Goal: Information Seeking & Learning: Check status

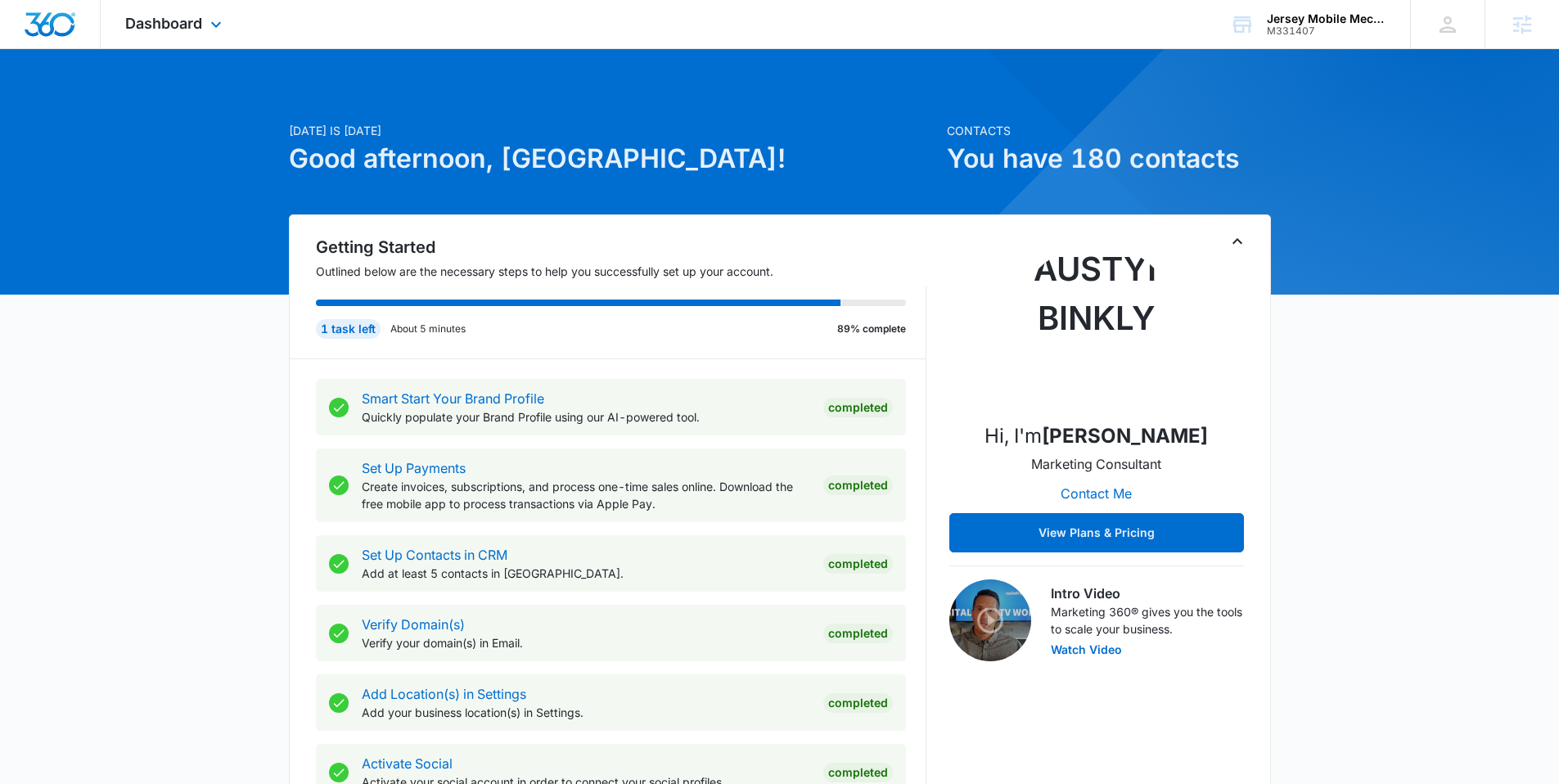
click at [204, 13] on div "Dashboard Apps Reputation Websites Forms CRM Email Social Payments POS Content …" at bounding box center [175, 24] width 150 height 48
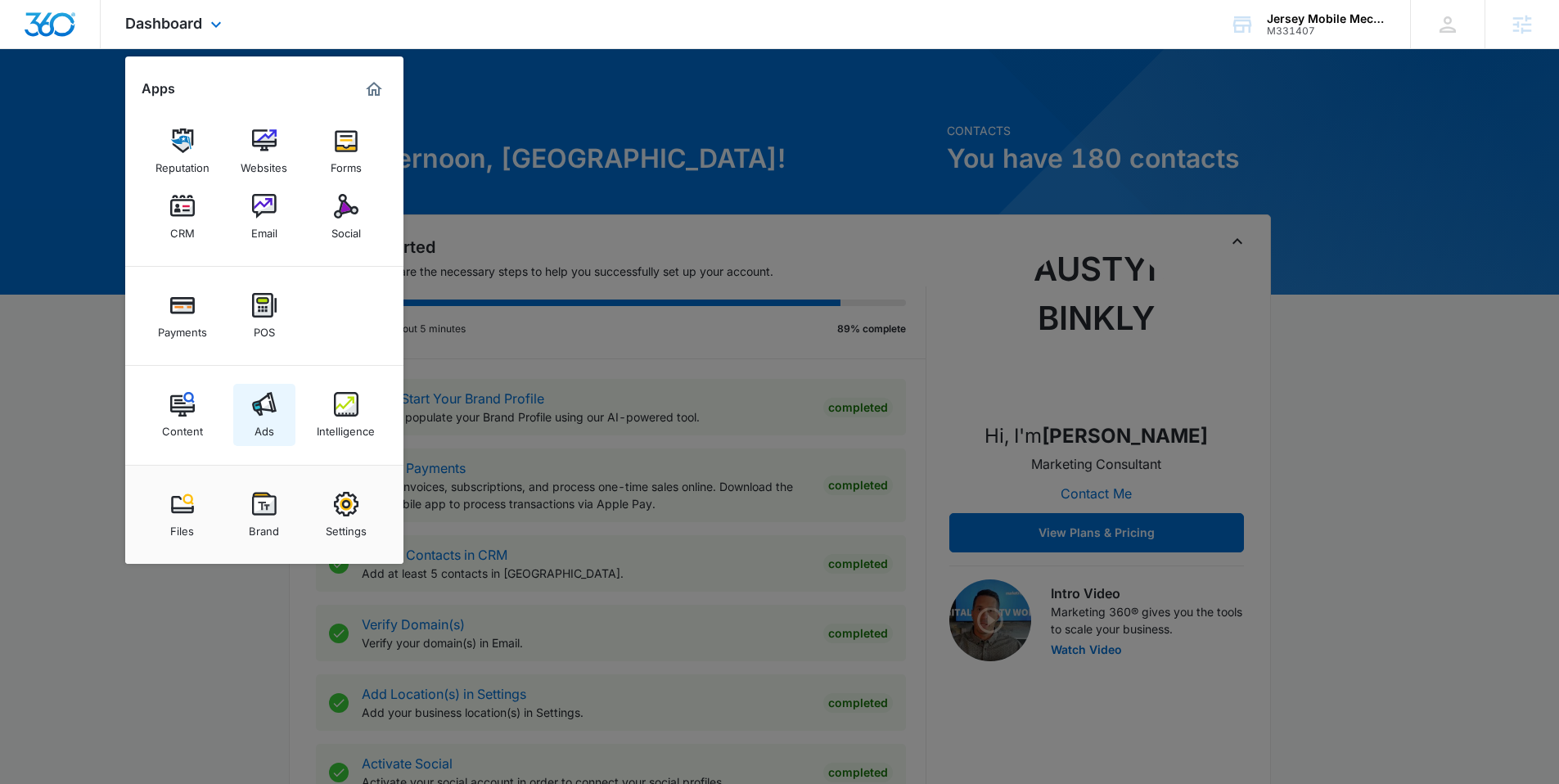
click at [255, 392] on img at bounding box center [263, 404] width 25 height 25
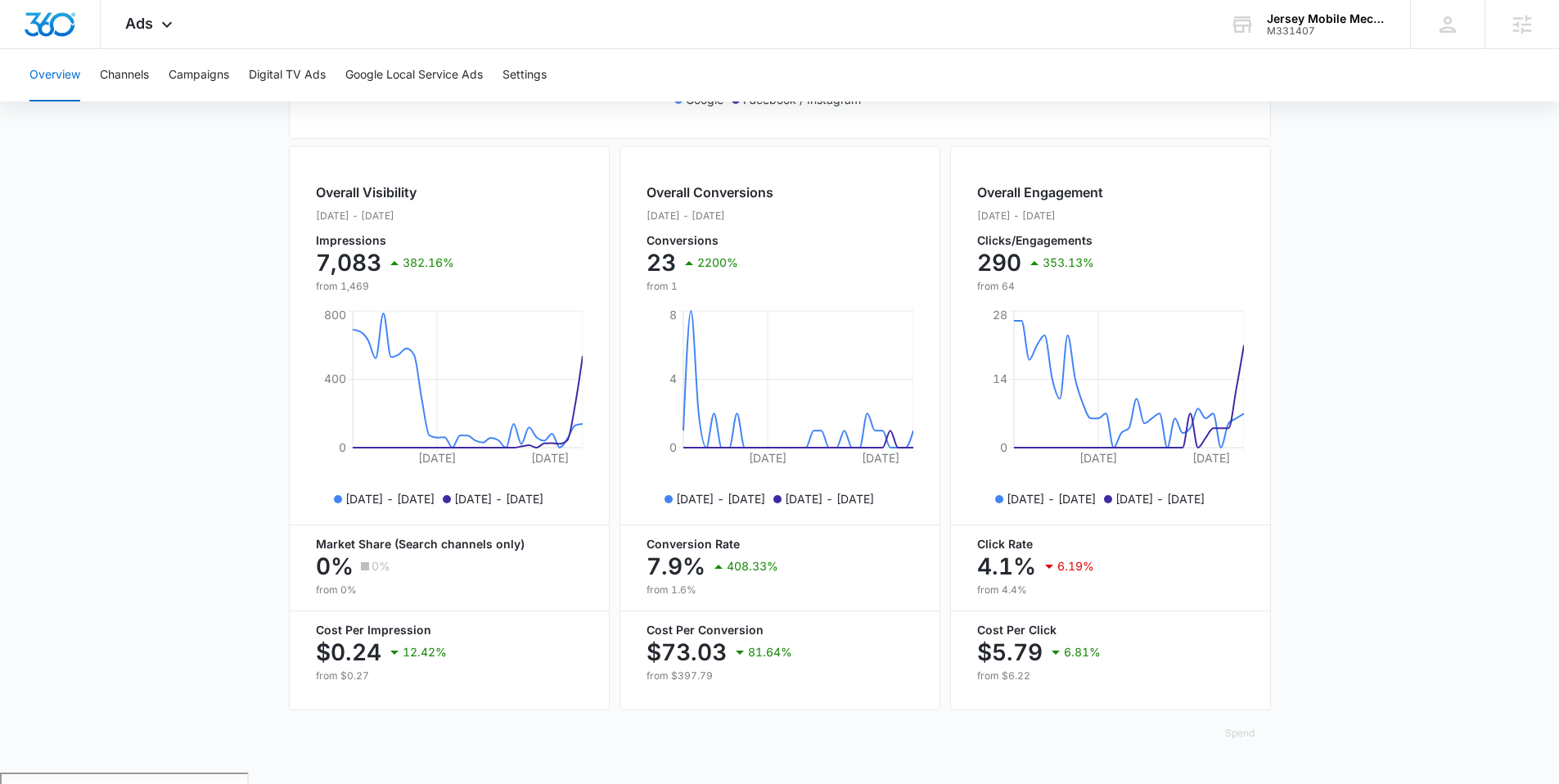
scroll to position [557, 0]
click at [211, 75] on button "Campaigns" at bounding box center [199, 75] width 61 height 53
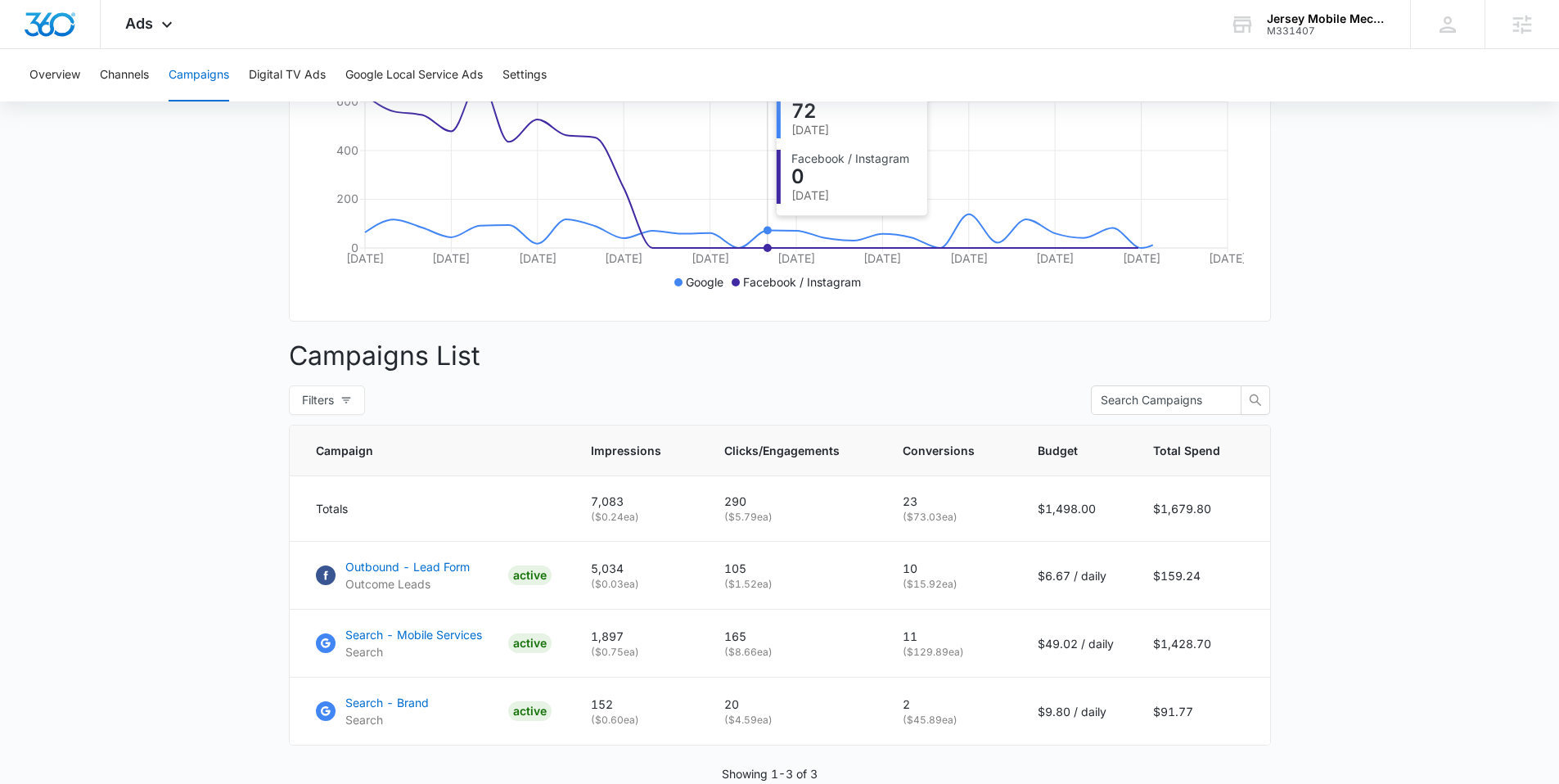
scroll to position [463, 0]
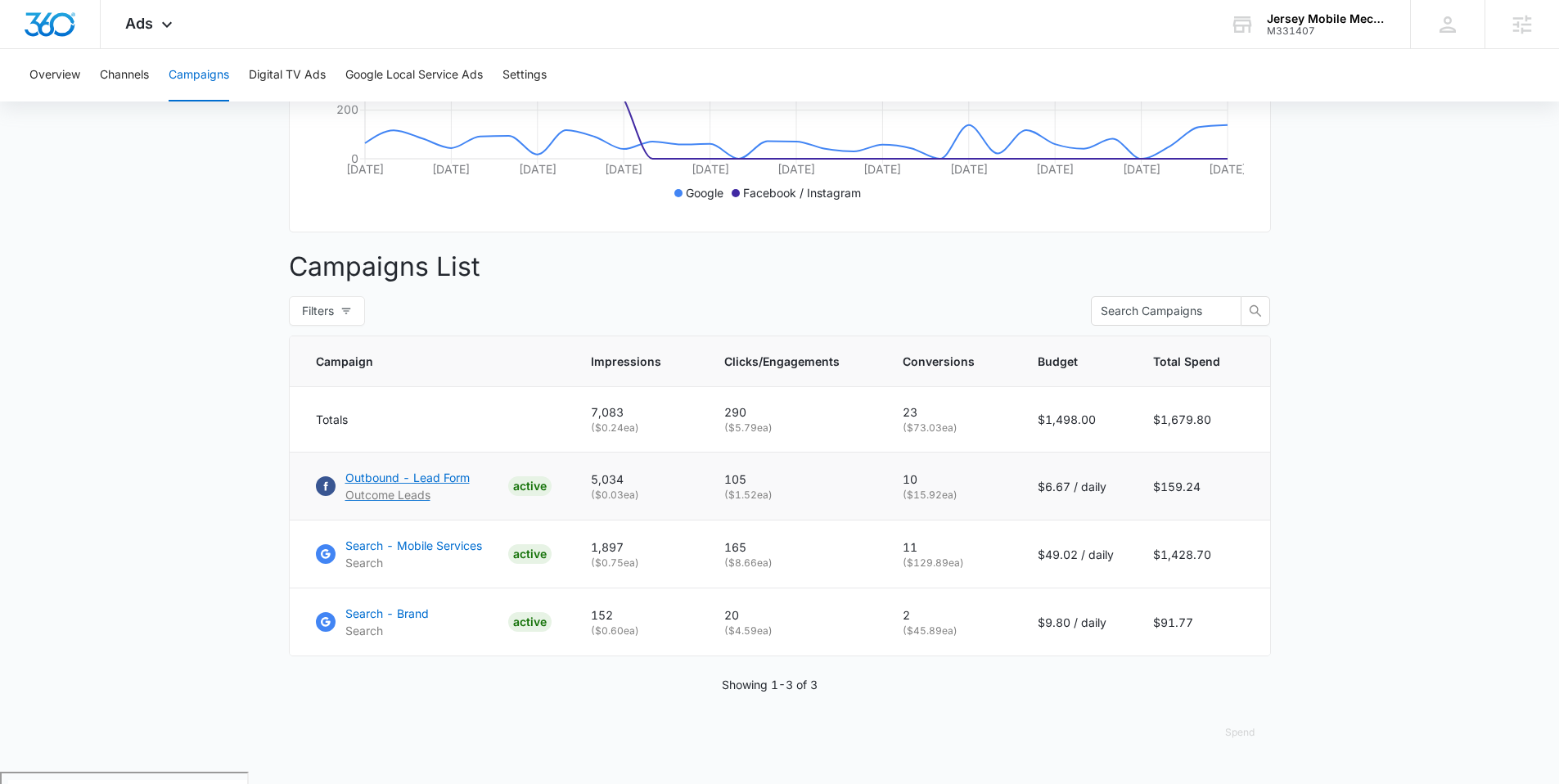
click at [416, 486] on p "Outbound - Lead Form" at bounding box center [407, 477] width 124 height 17
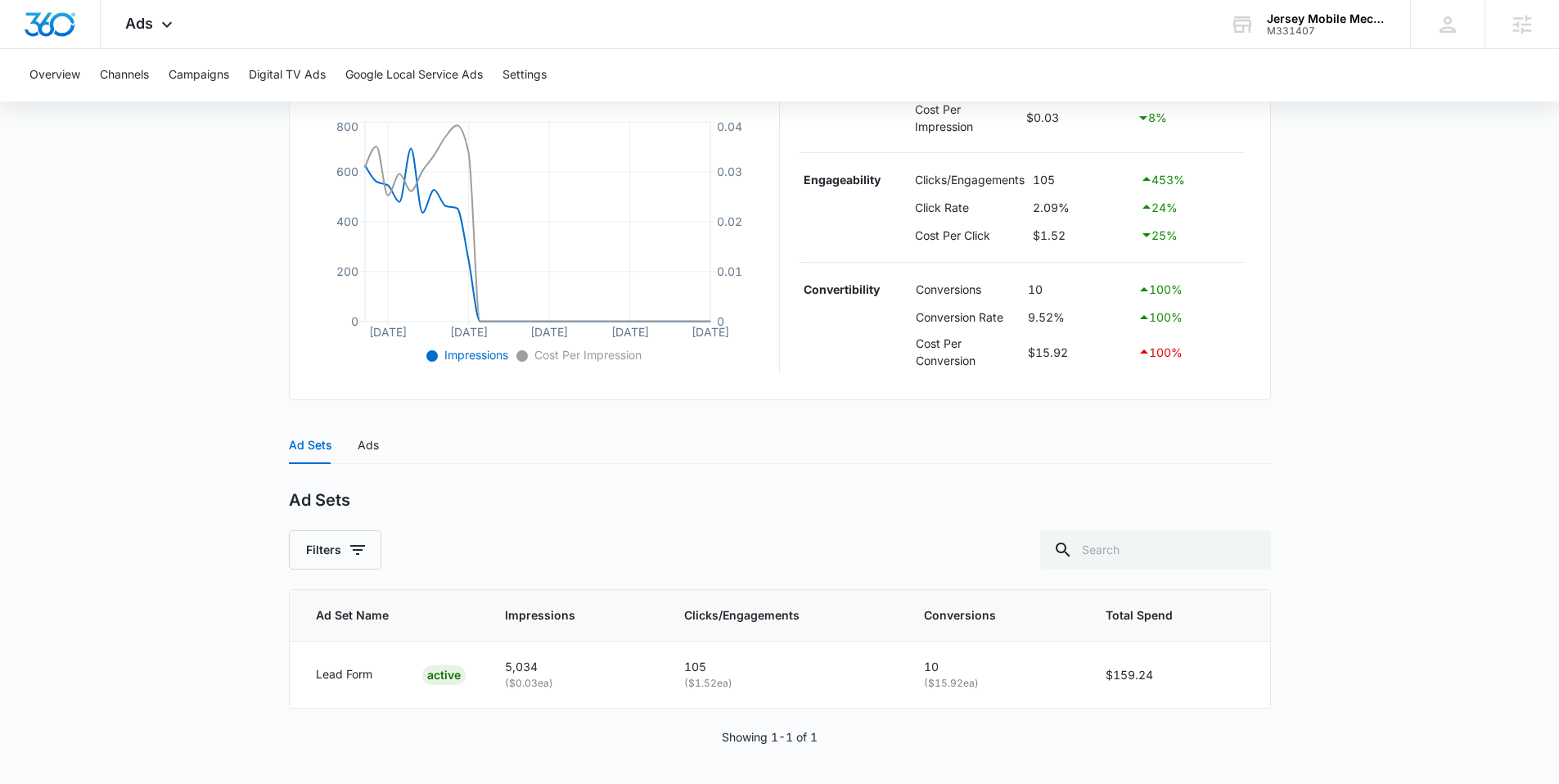
scroll to position [355, 0]
click at [344, 673] on p "Lead Form" at bounding box center [344, 673] width 56 height 18
click at [358, 442] on div "Ads" at bounding box center [368, 443] width 21 height 18
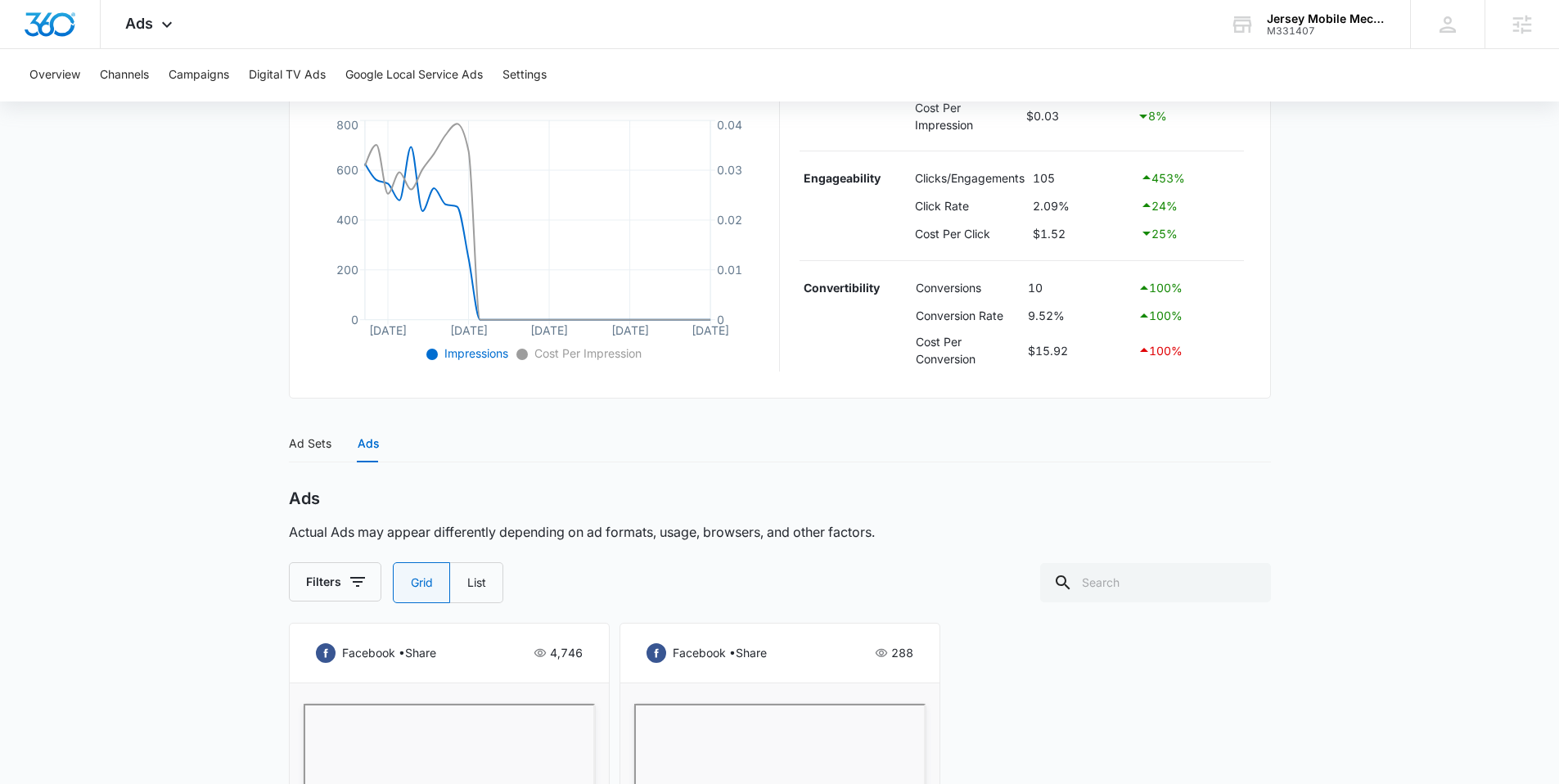
scroll to position [833, 0]
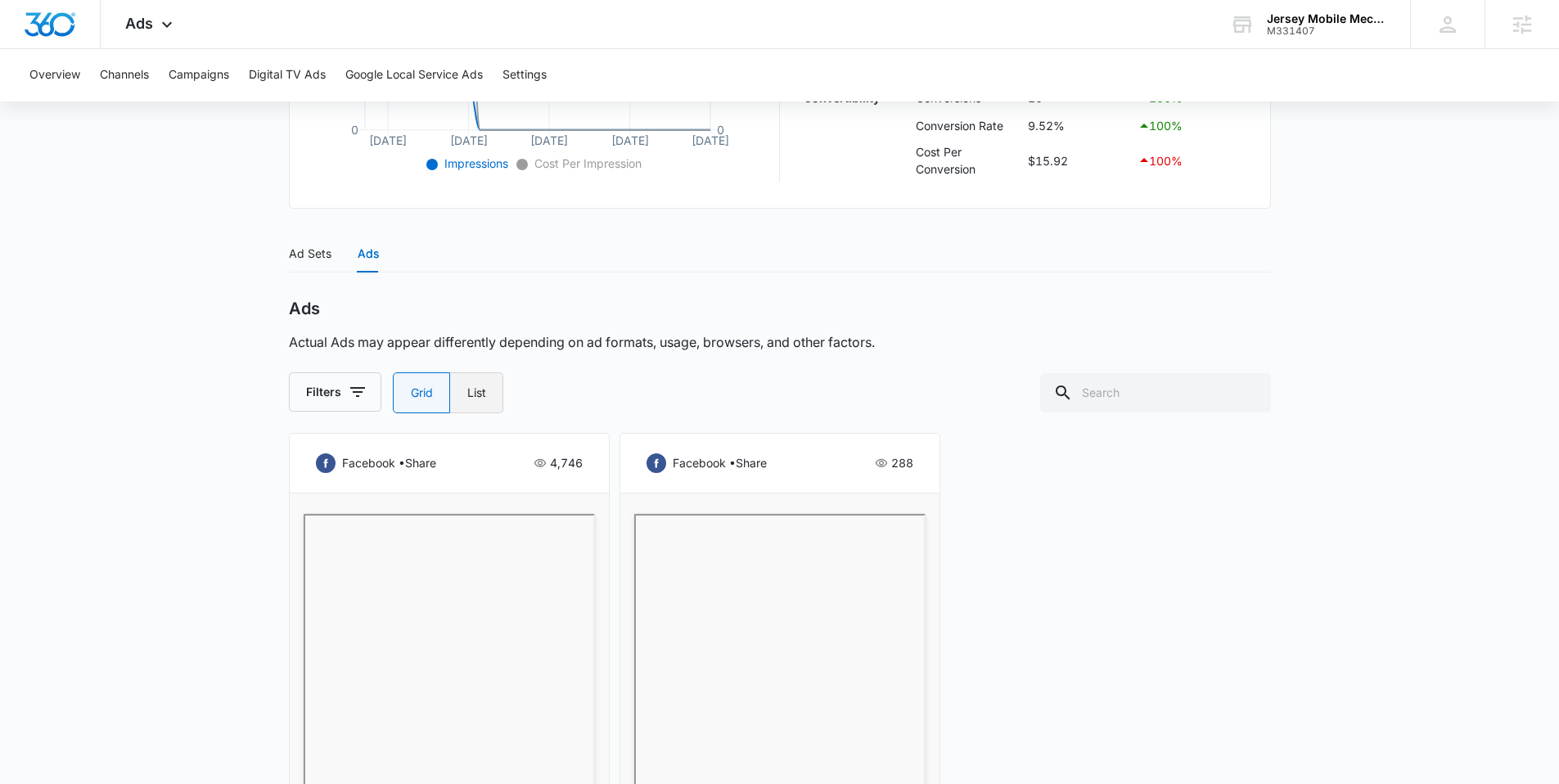
click at [469, 392] on label "List" at bounding box center [476, 392] width 54 height 41
click at [467, 392] on input "List" at bounding box center [467, 392] width 1 height 1
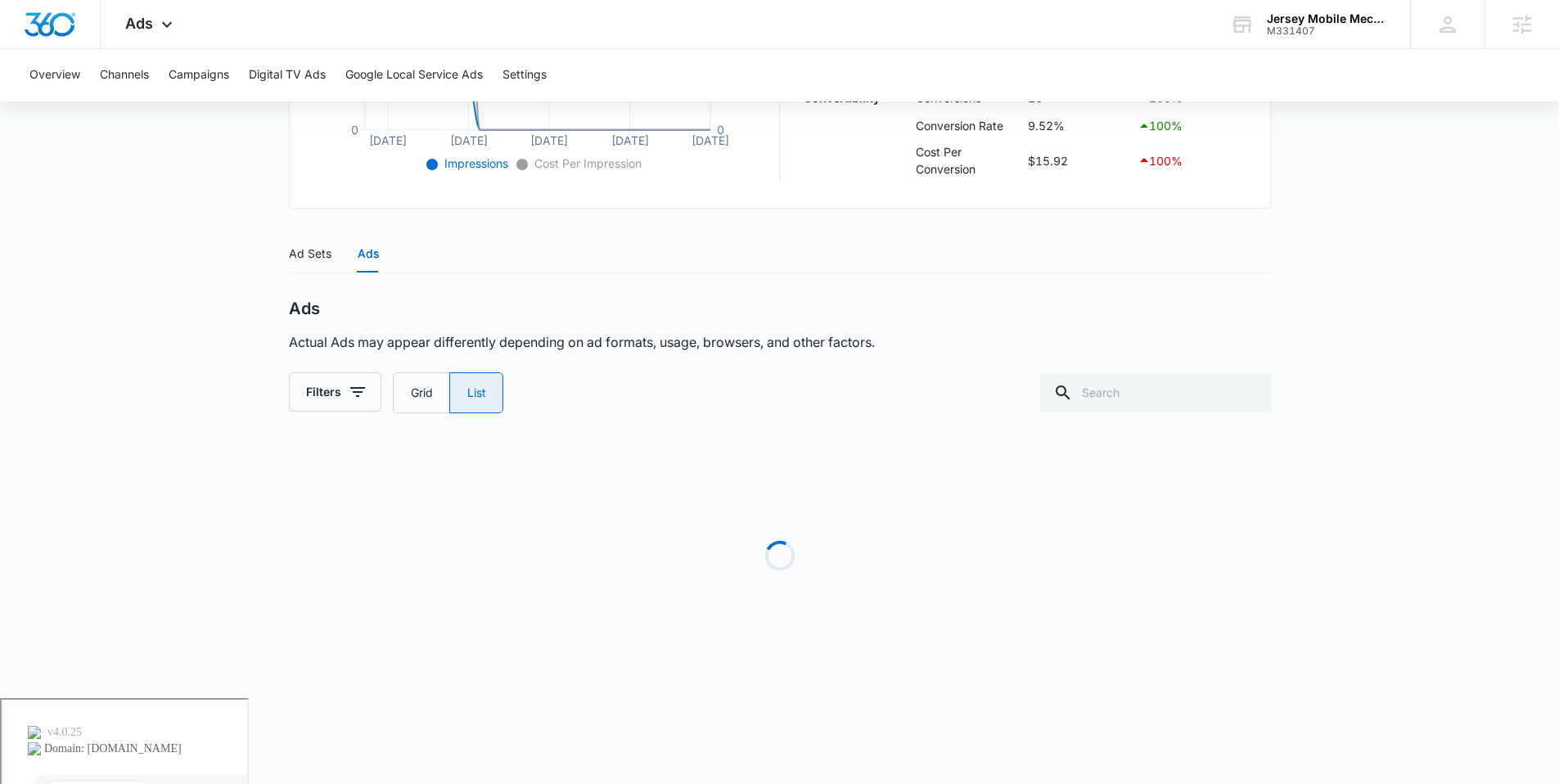
radio input "false"
radio input "true"
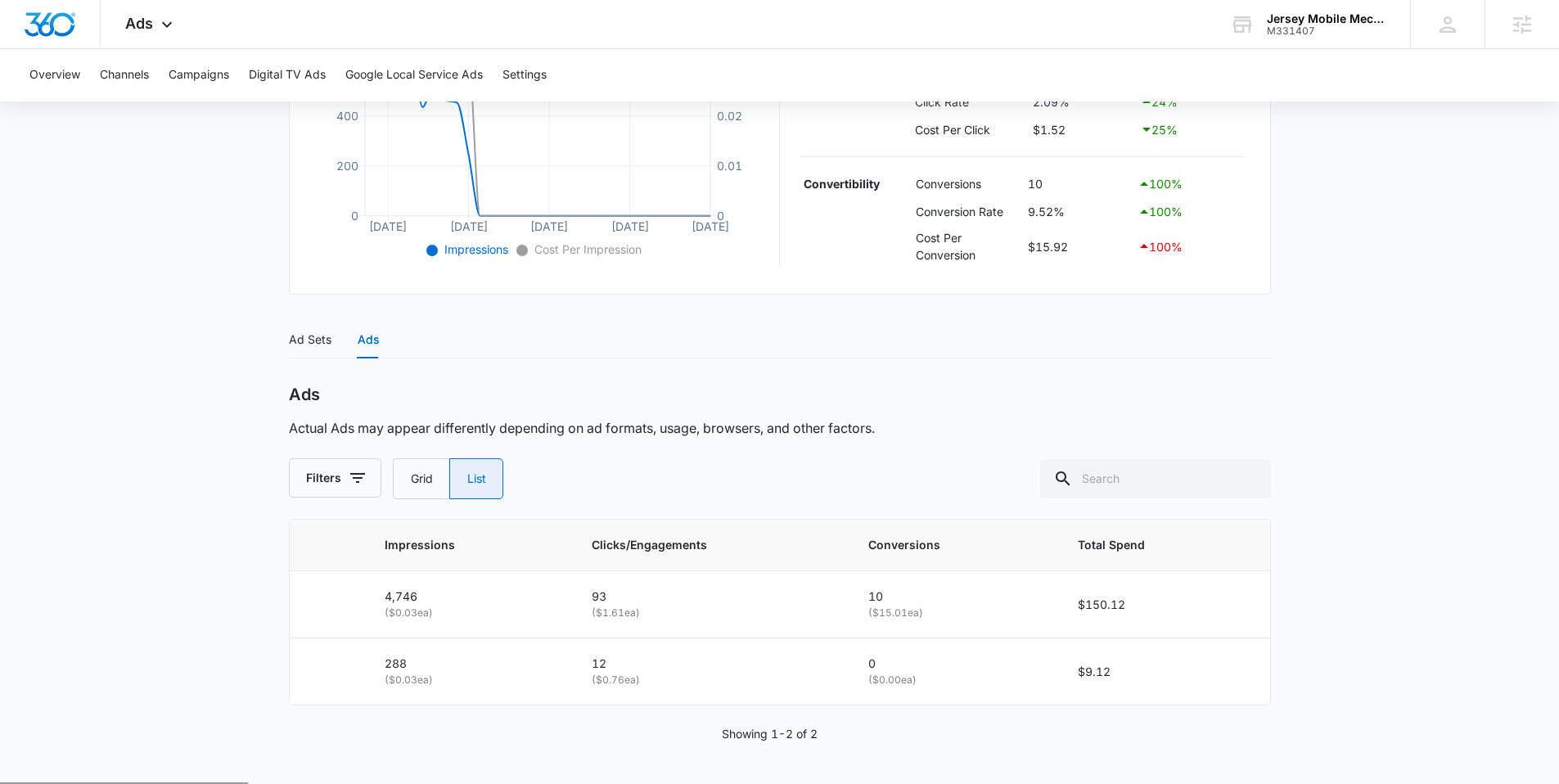
scroll to position [458, 0]
click at [425, 469] on label "Grid" at bounding box center [421, 480] width 56 height 41
click at [411, 481] on input "Grid" at bounding box center [410, 481] width 1 height 1
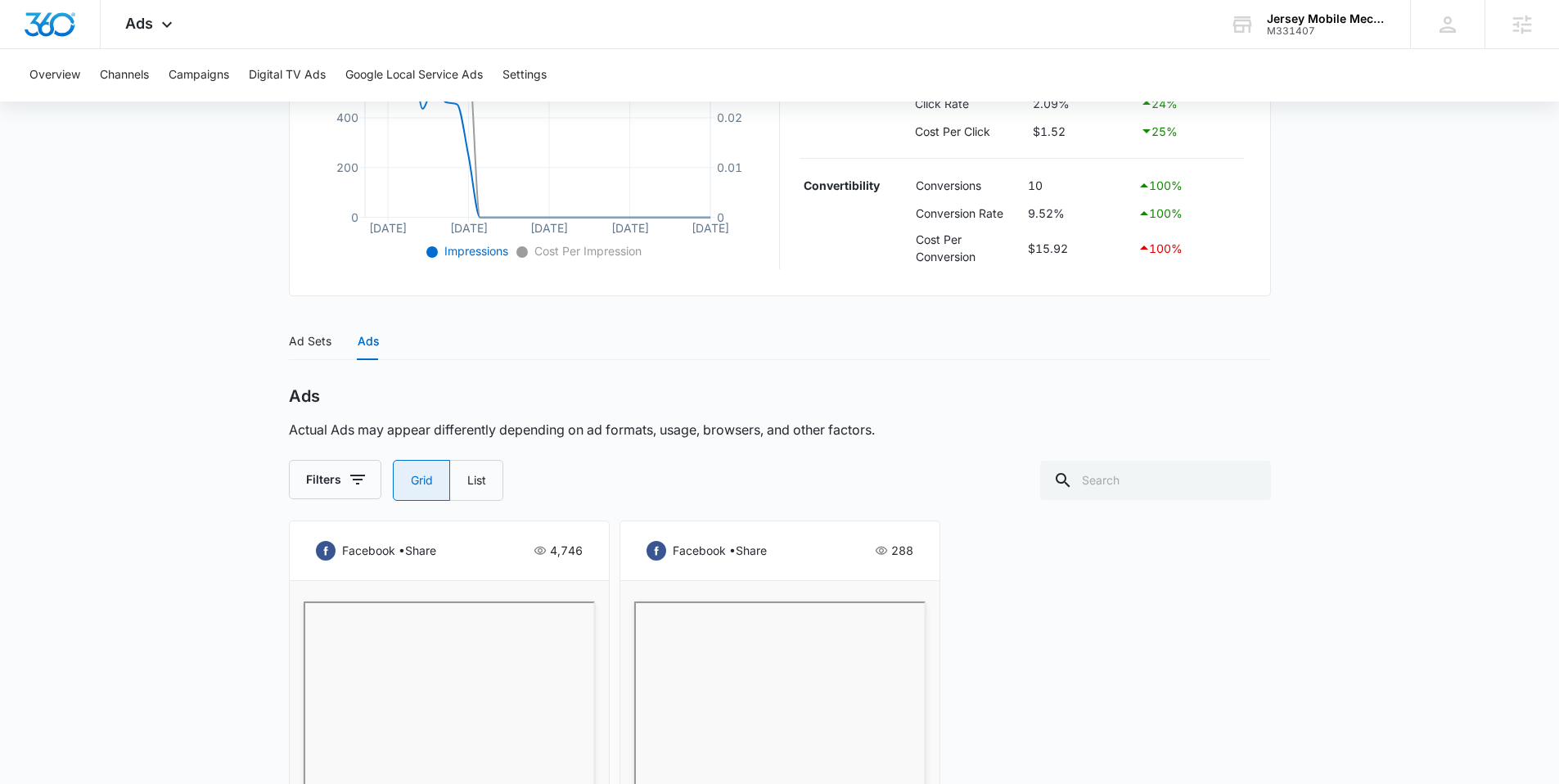
radio input "true"
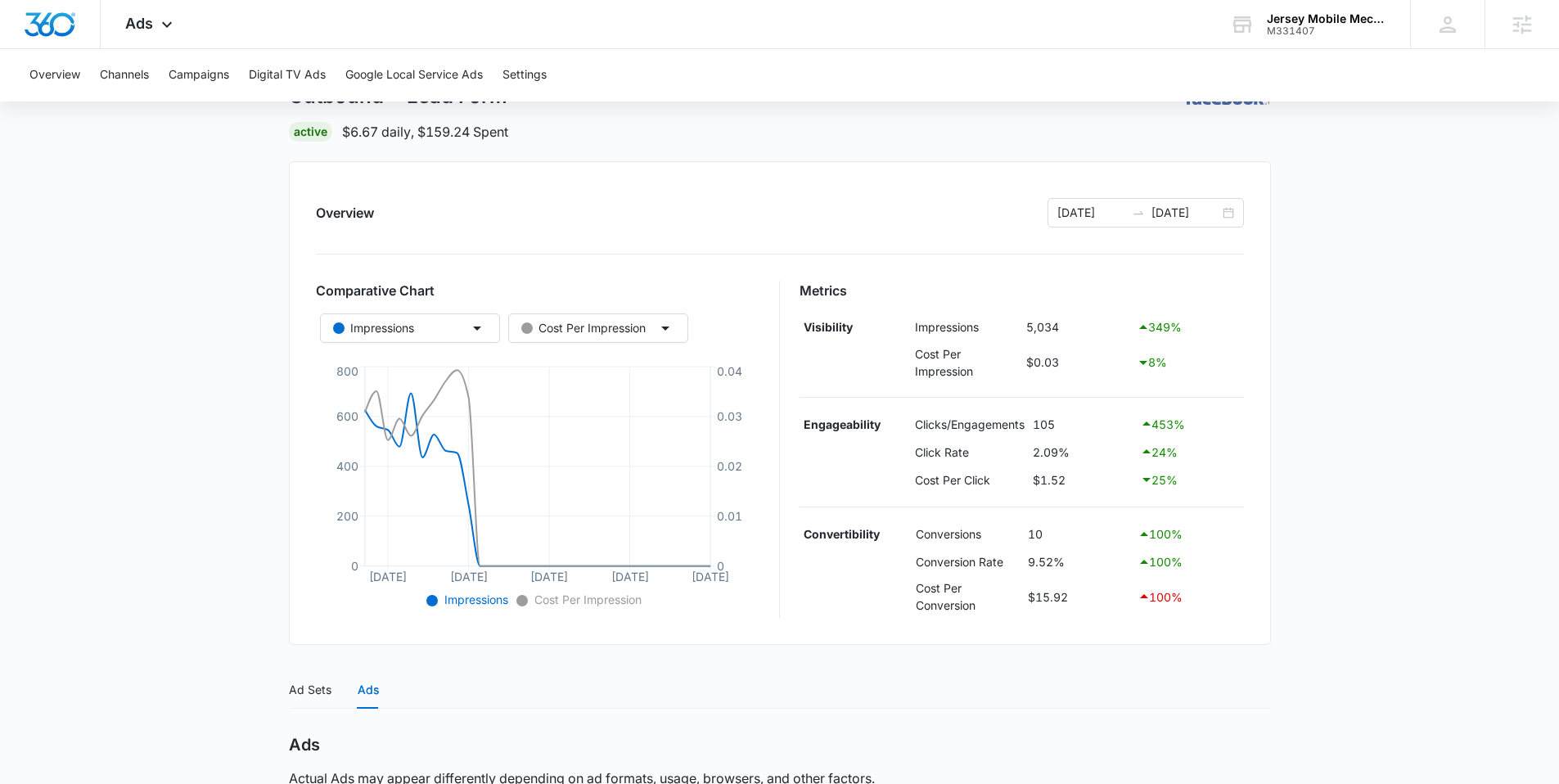
scroll to position [0, 0]
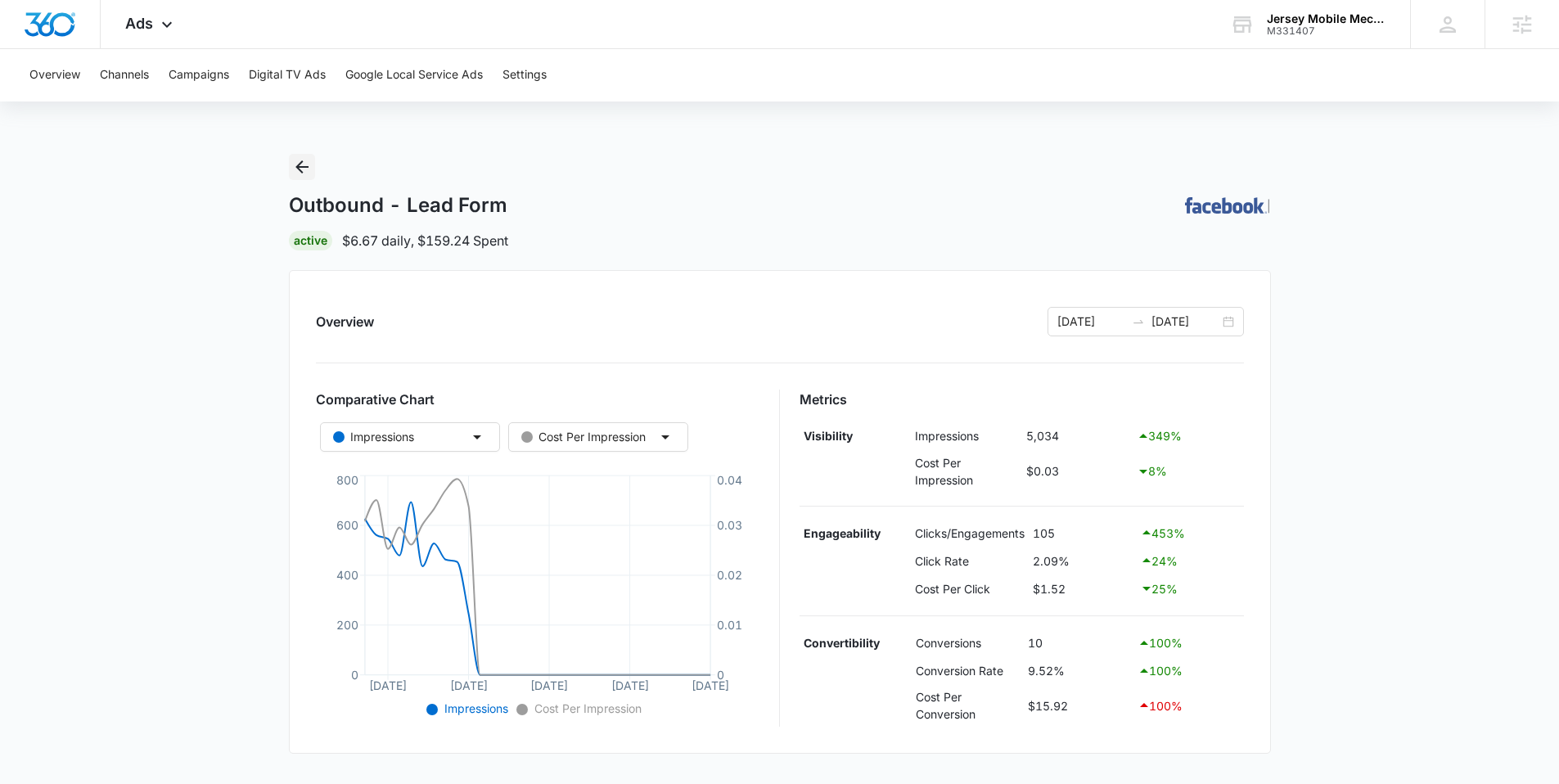
click at [303, 170] on icon "Back" at bounding box center [303, 167] width 20 height 20
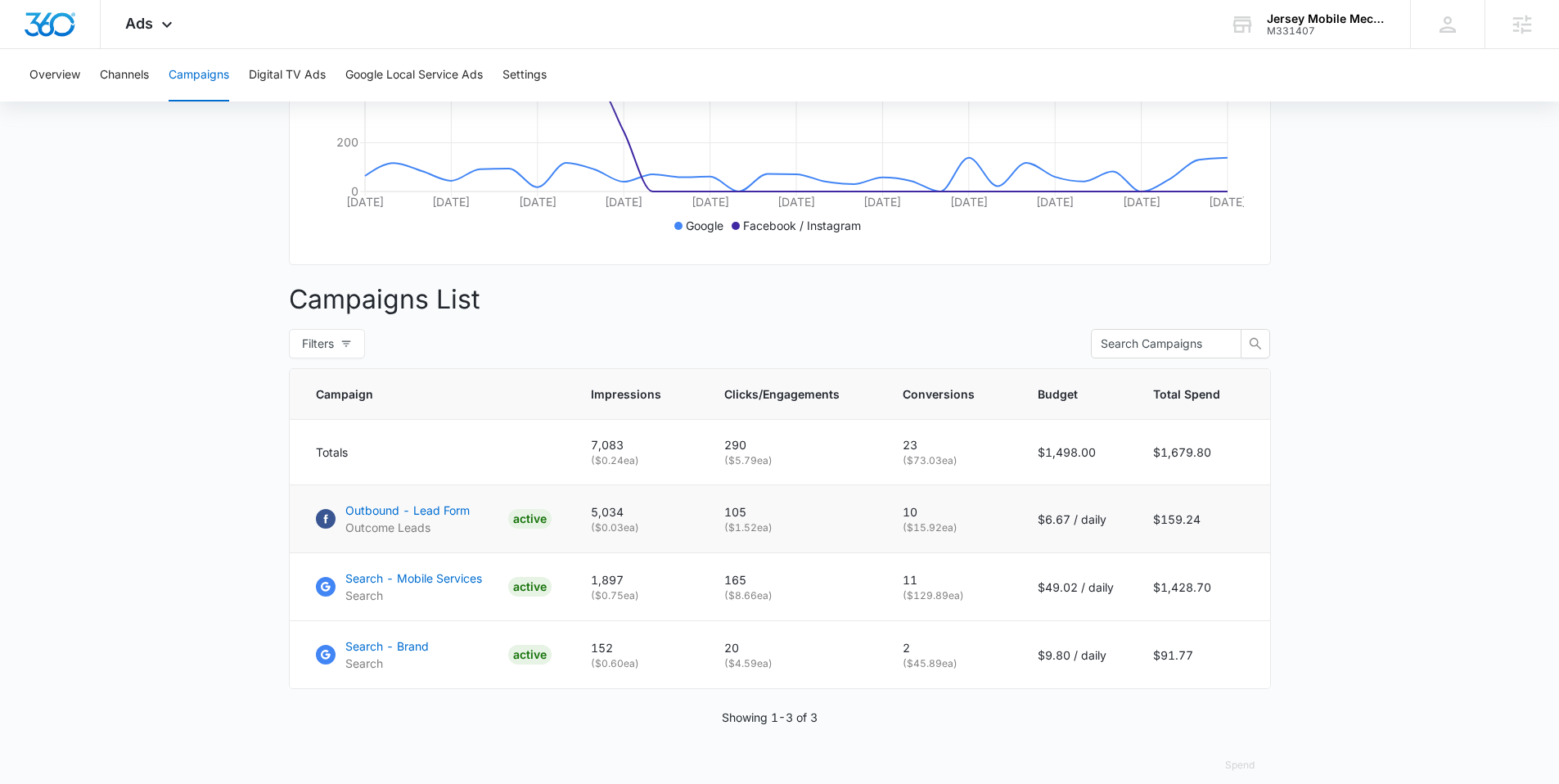
scroll to position [463, 0]
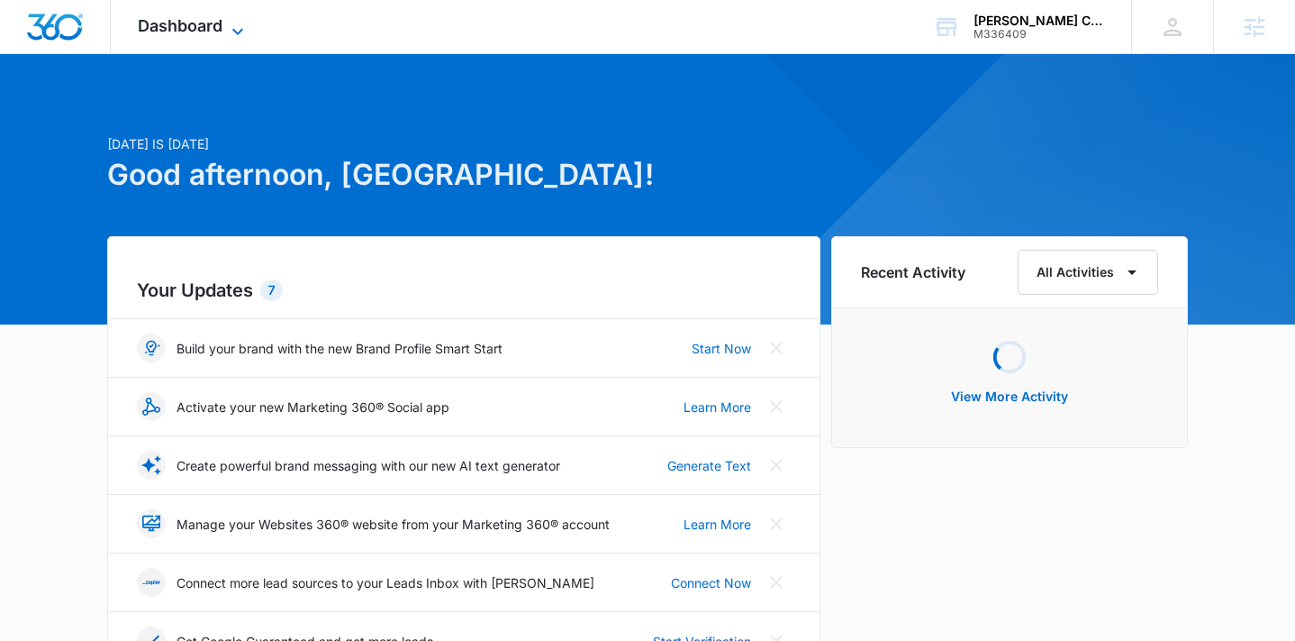
click at [238, 36] on icon at bounding box center [238, 32] width 22 height 22
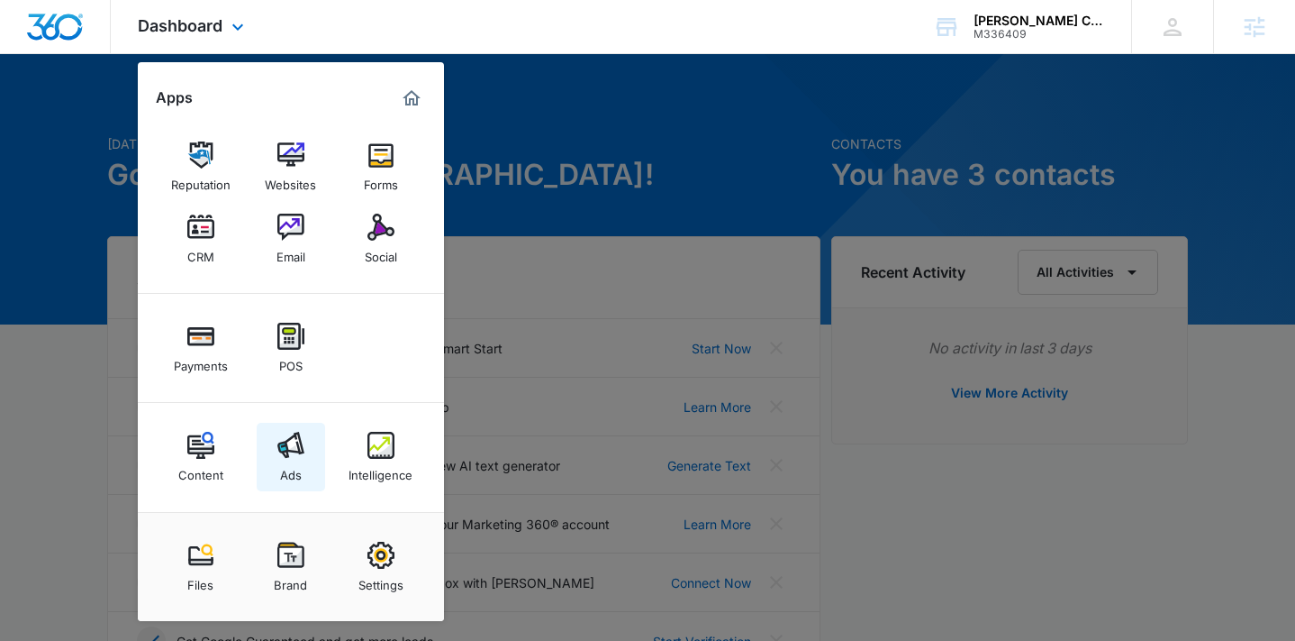
click at [295, 423] on link "Ads" at bounding box center [291, 457] width 68 height 68
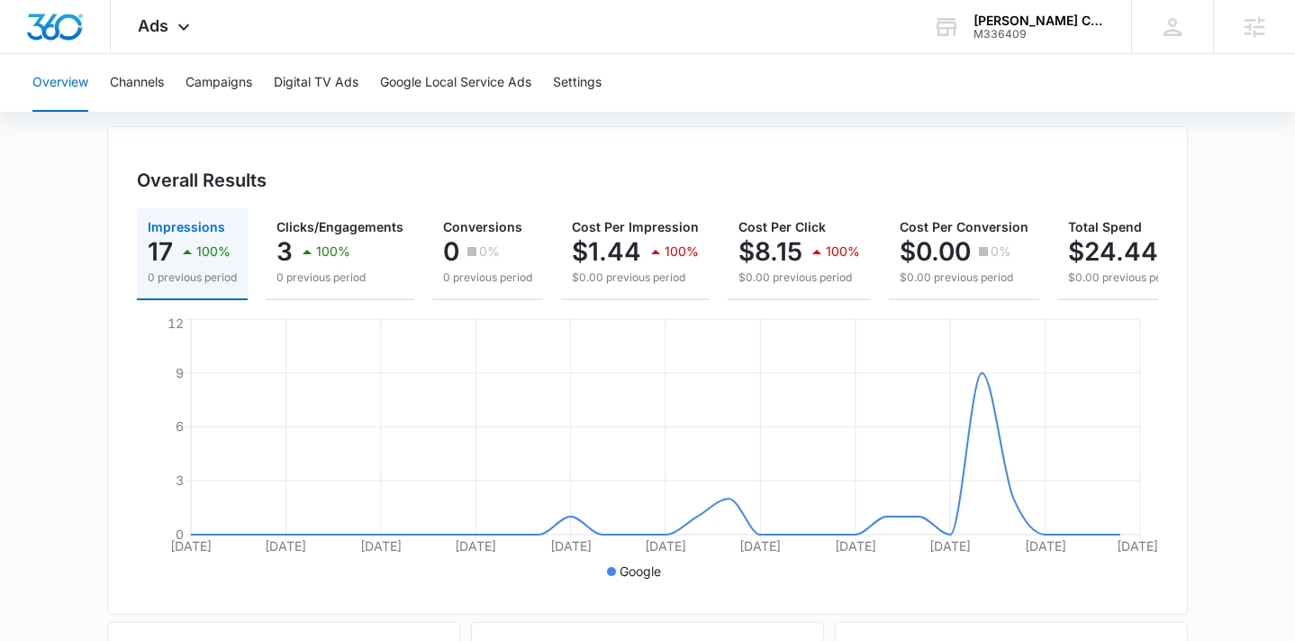
scroll to position [139, 0]
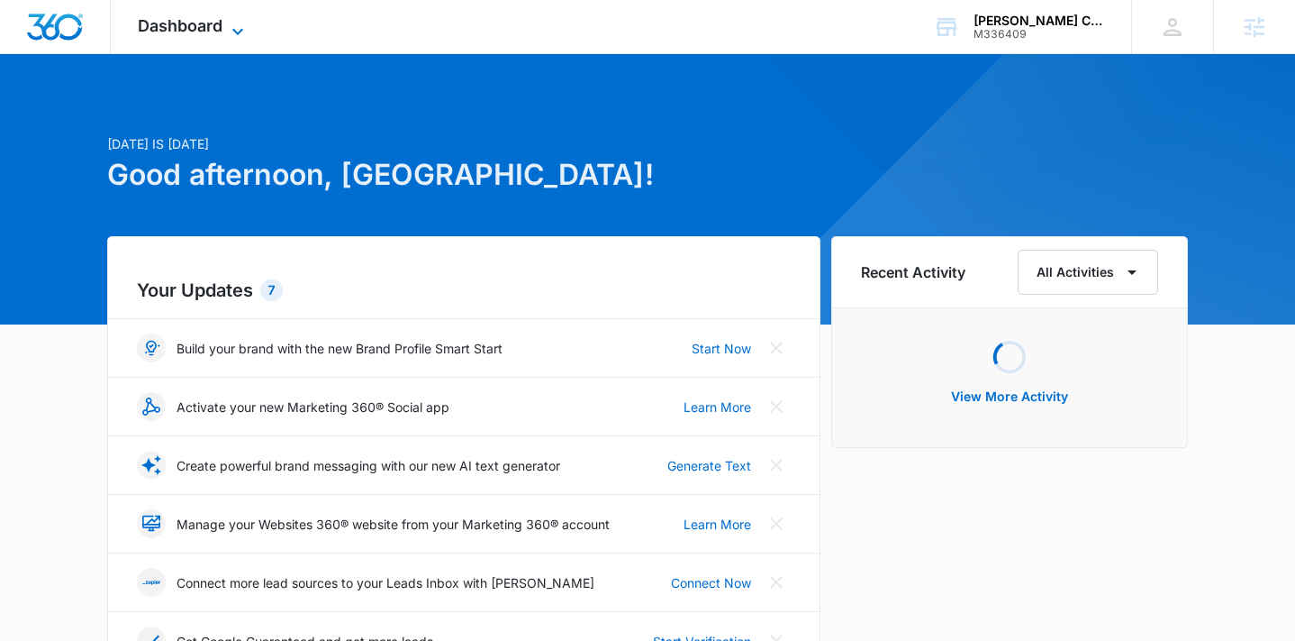
click at [203, 31] on span "Dashboard" at bounding box center [180, 25] width 85 height 19
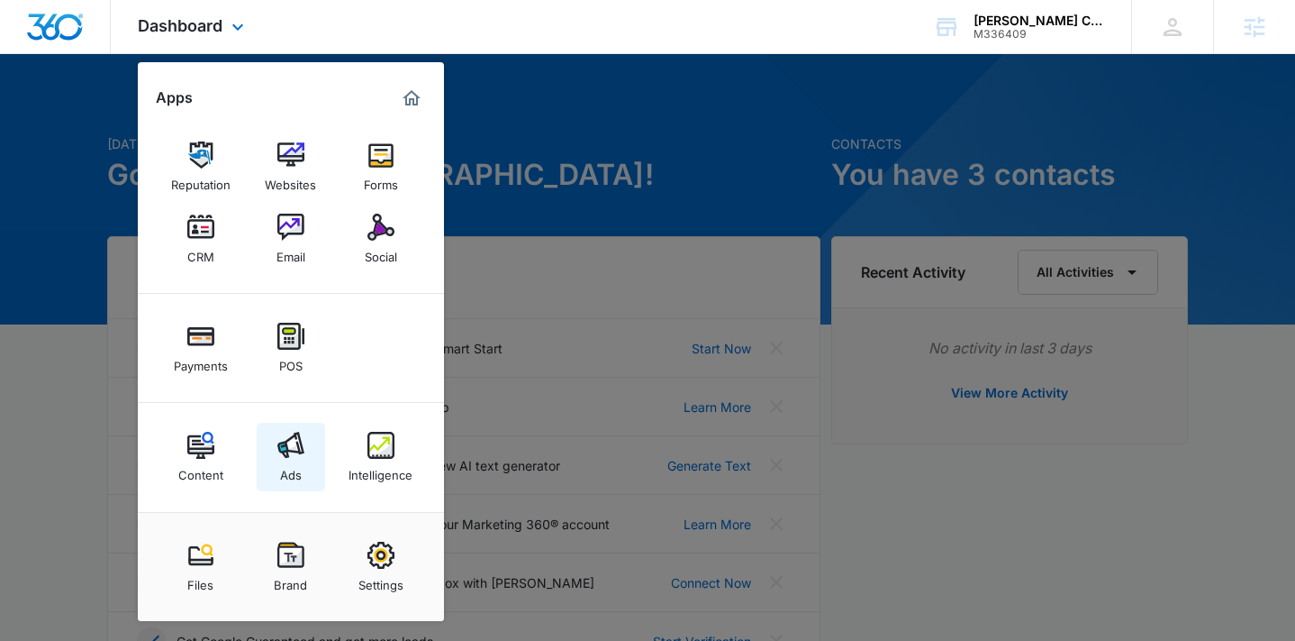
click at [294, 464] on div "Ads" at bounding box center [291, 470] width 22 height 23
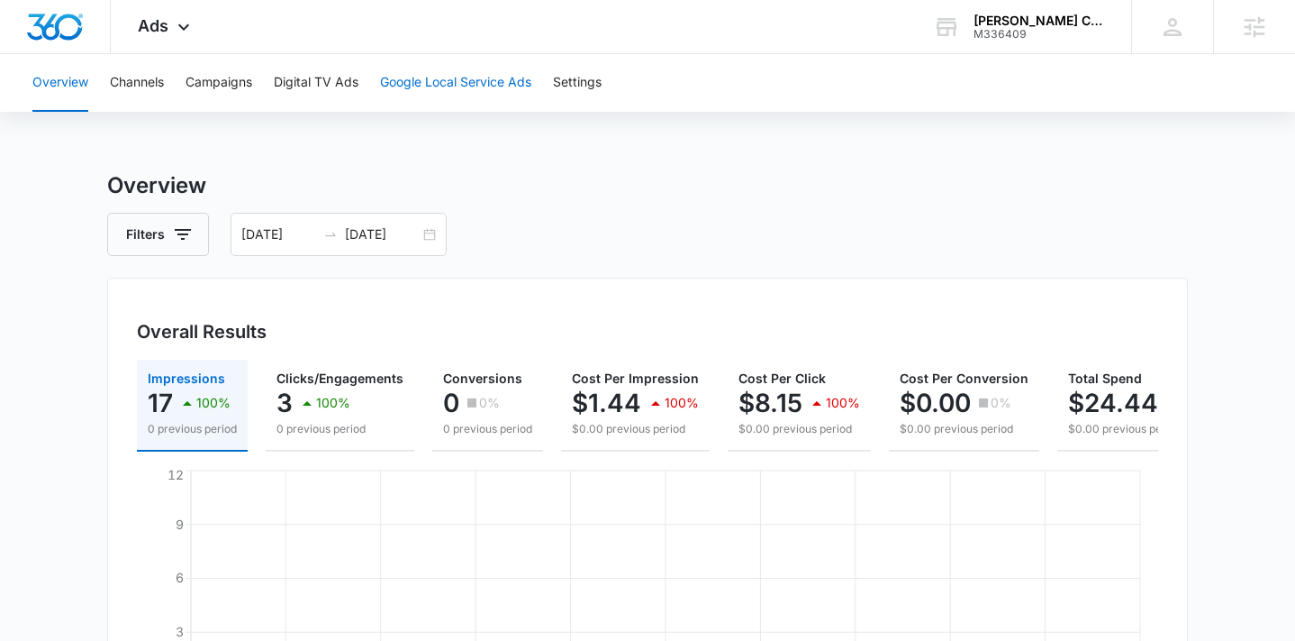
click at [511, 82] on button "Google Local Service Ads" at bounding box center [455, 83] width 151 height 58
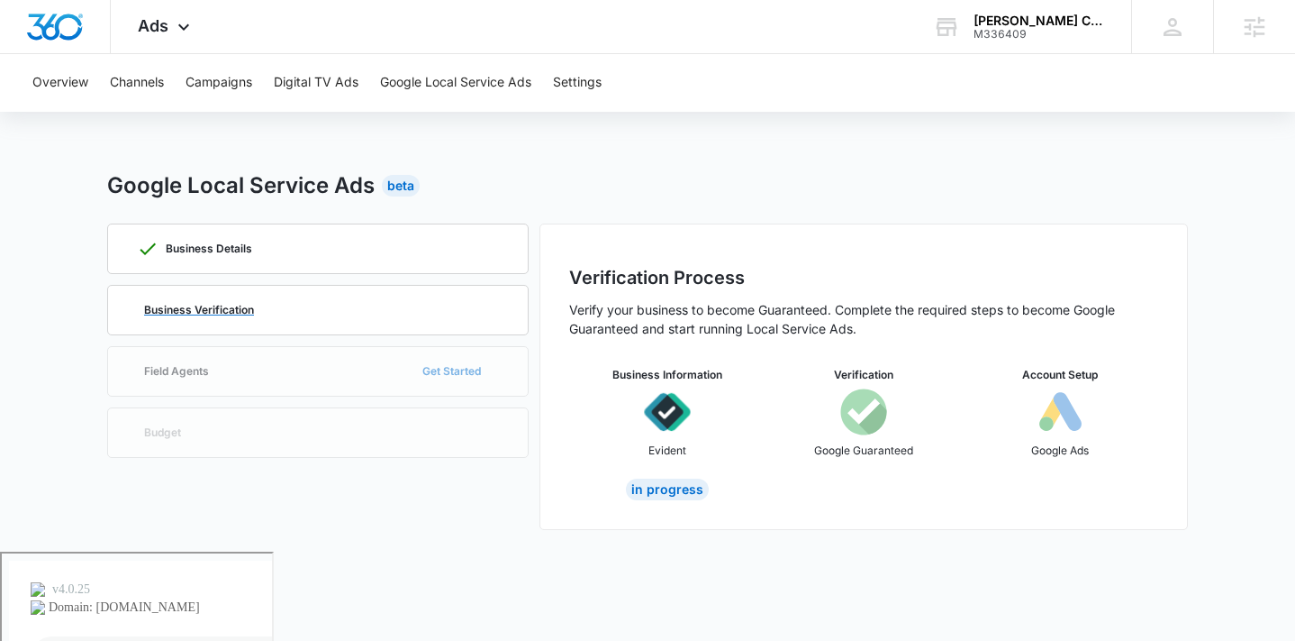
click at [204, 317] on div "Business Verification" at bounding box center [318, 310] width 362 height 49
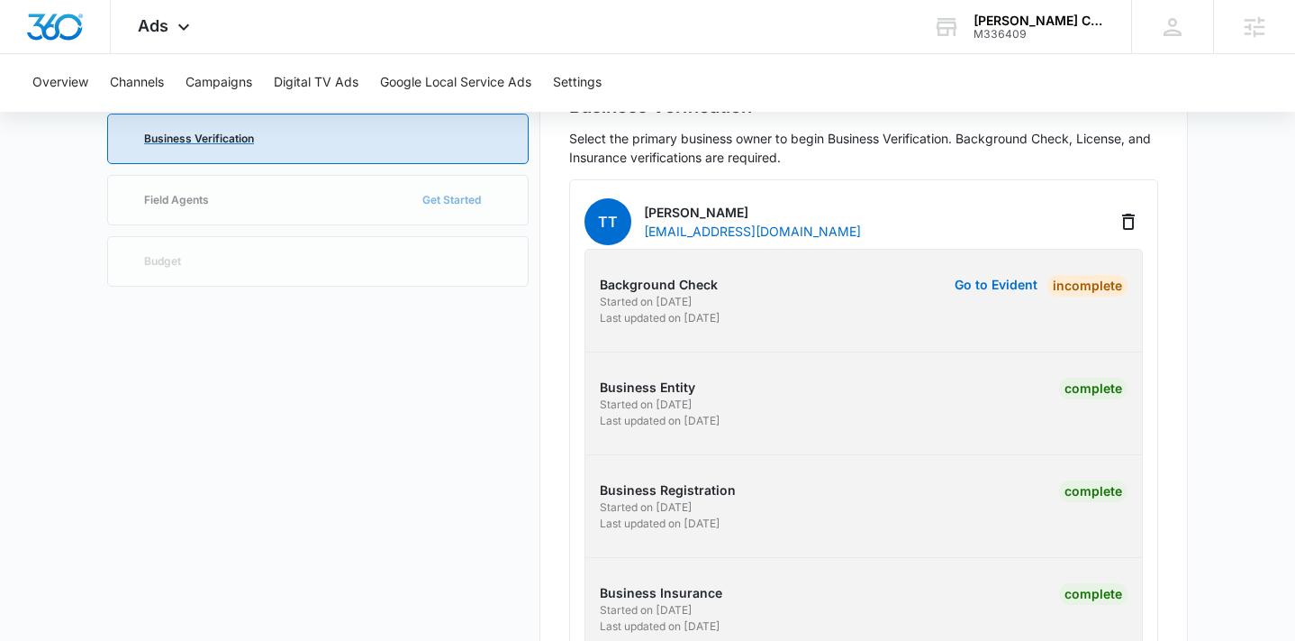
scroll to position [169, 0]
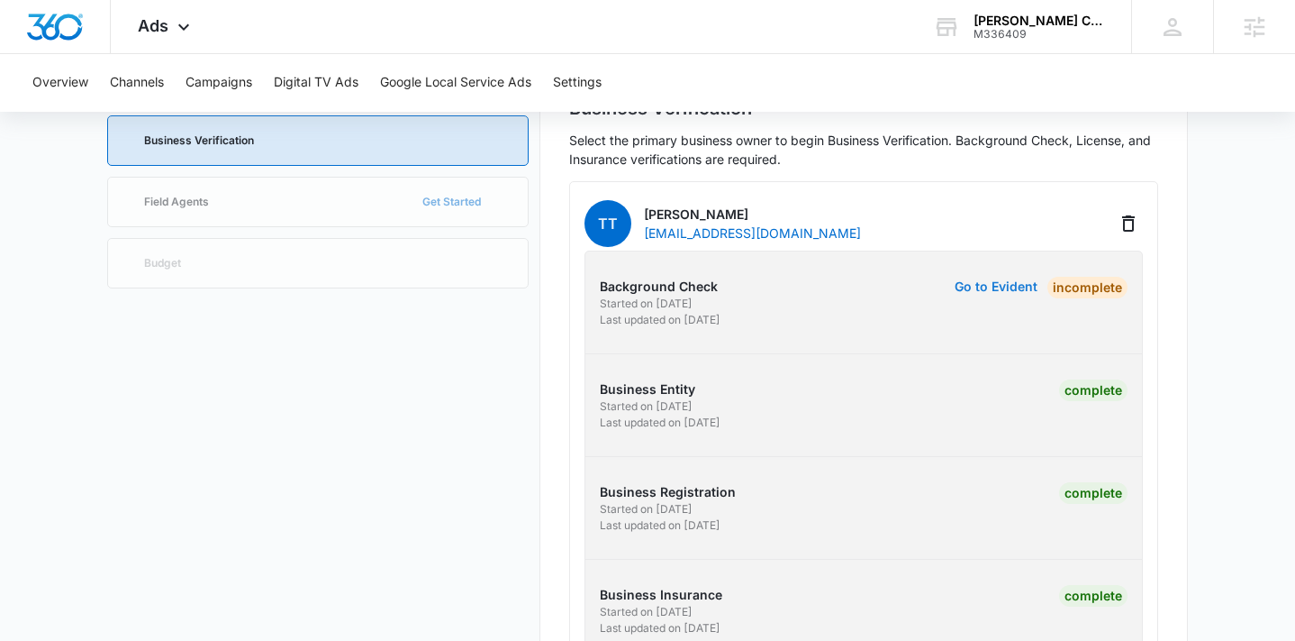
click at [990, 285] on button "Go to Evident" at bounding box center [996, 286] width 83 height 13
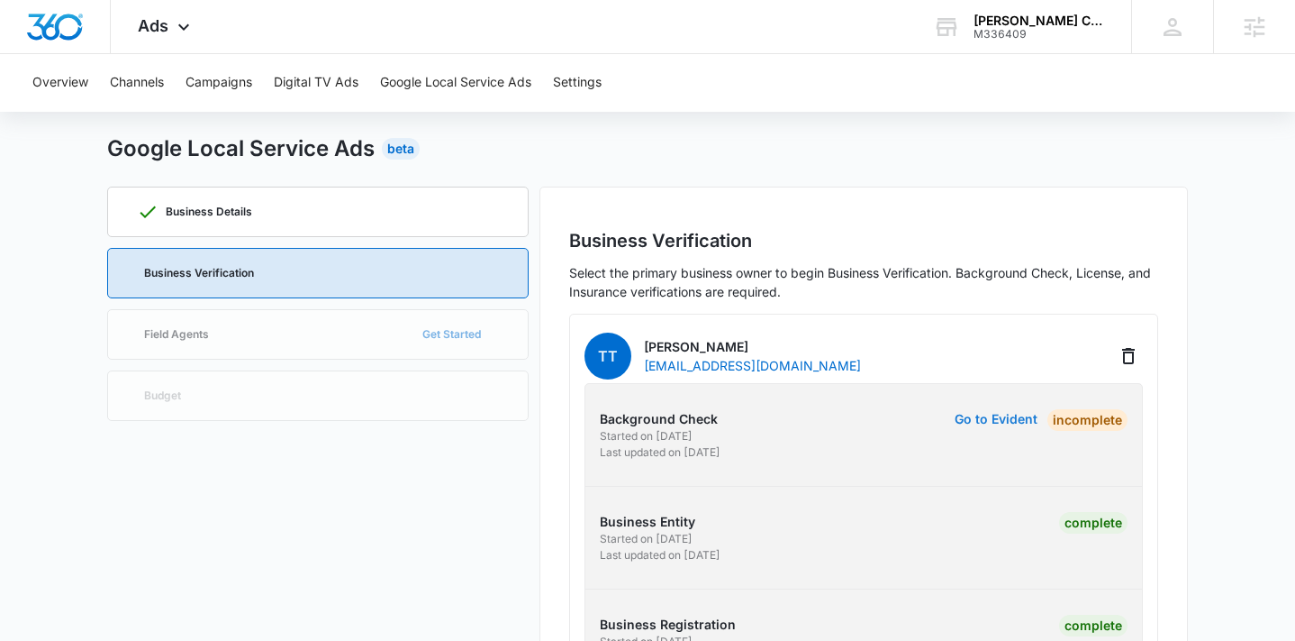
scroll to position [0, 0]
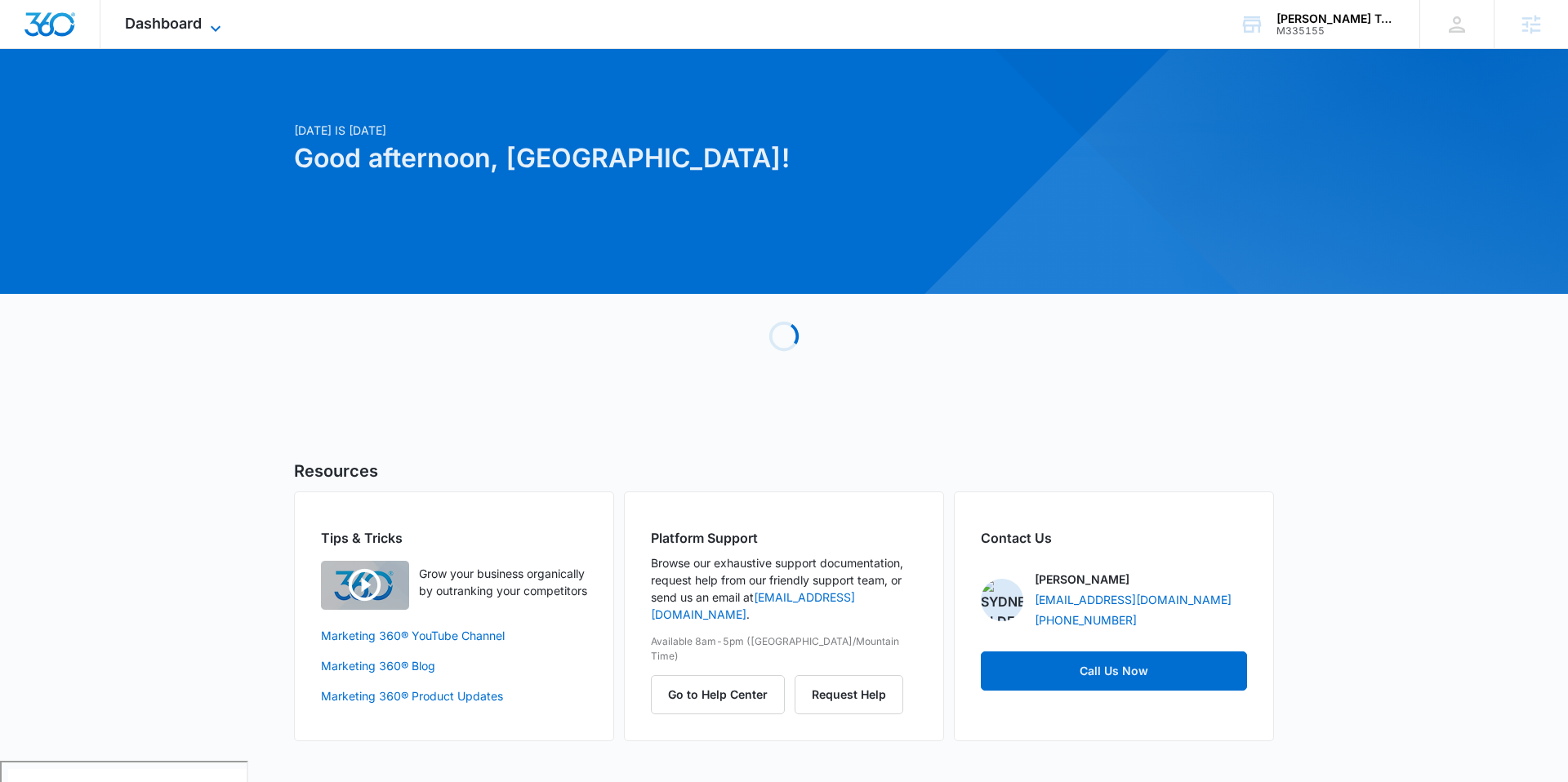
click at [206, 26] on icon at bounding box center [216, 29] width 20 height 20
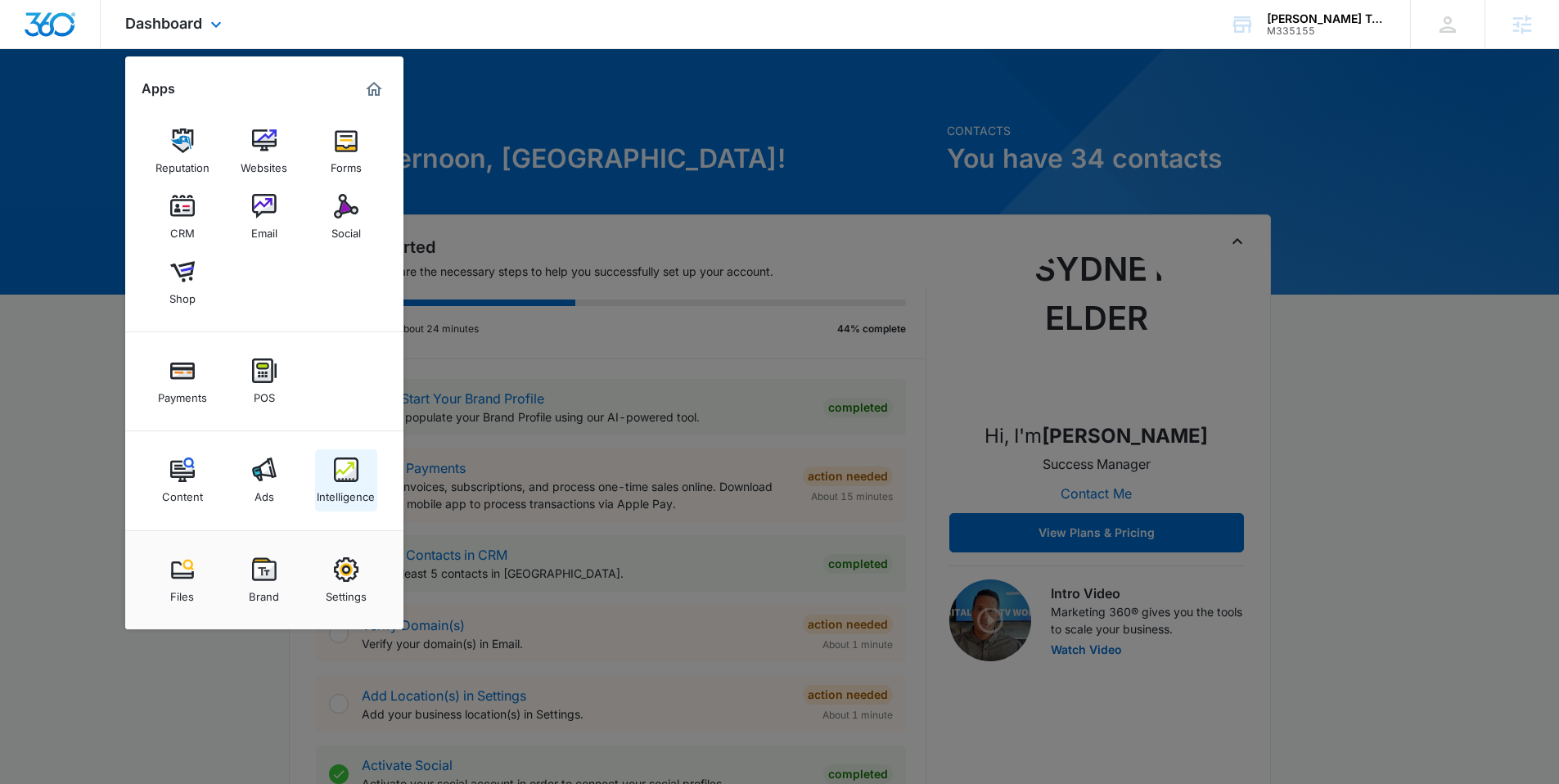
click at [345, 471] on img at bounding box center [346, 470] width 25 height 25
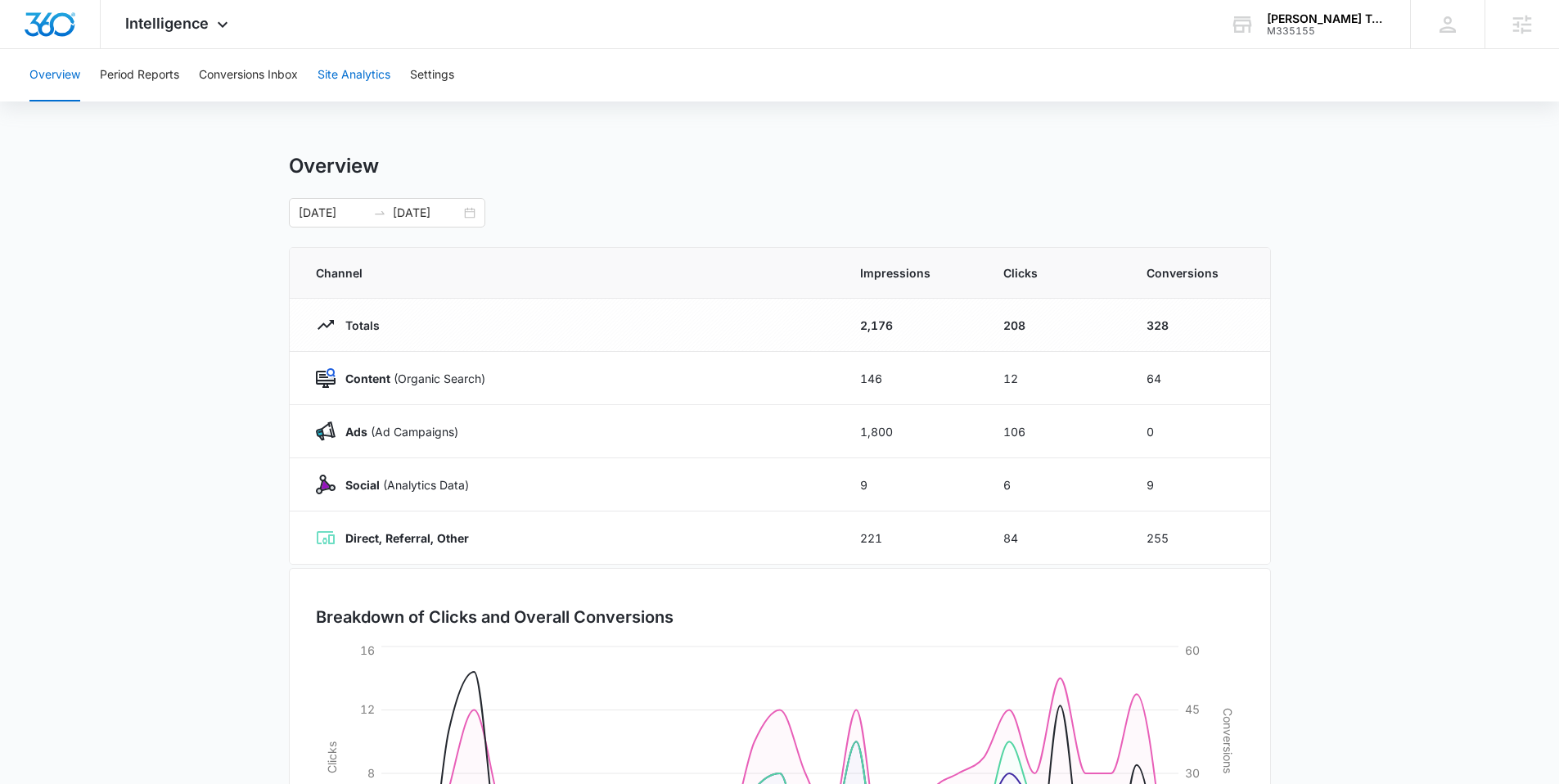
click at [337, 76] on button "Site Analytics" at bounding box center [354, 75] width 73 height 53
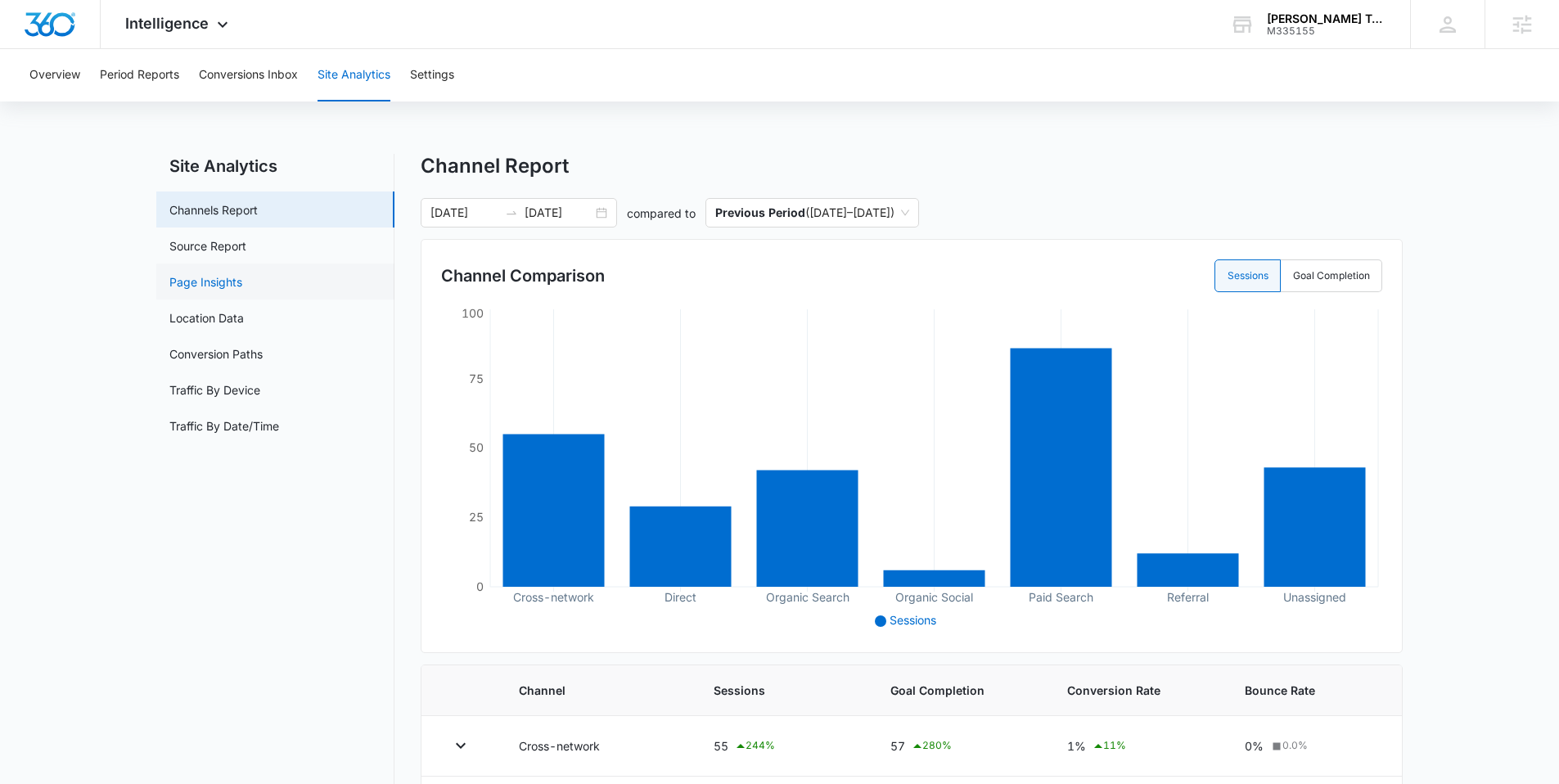
click at [205, 281] on link "Page Insights" at bounding box center [205, 282] width 73 height 17
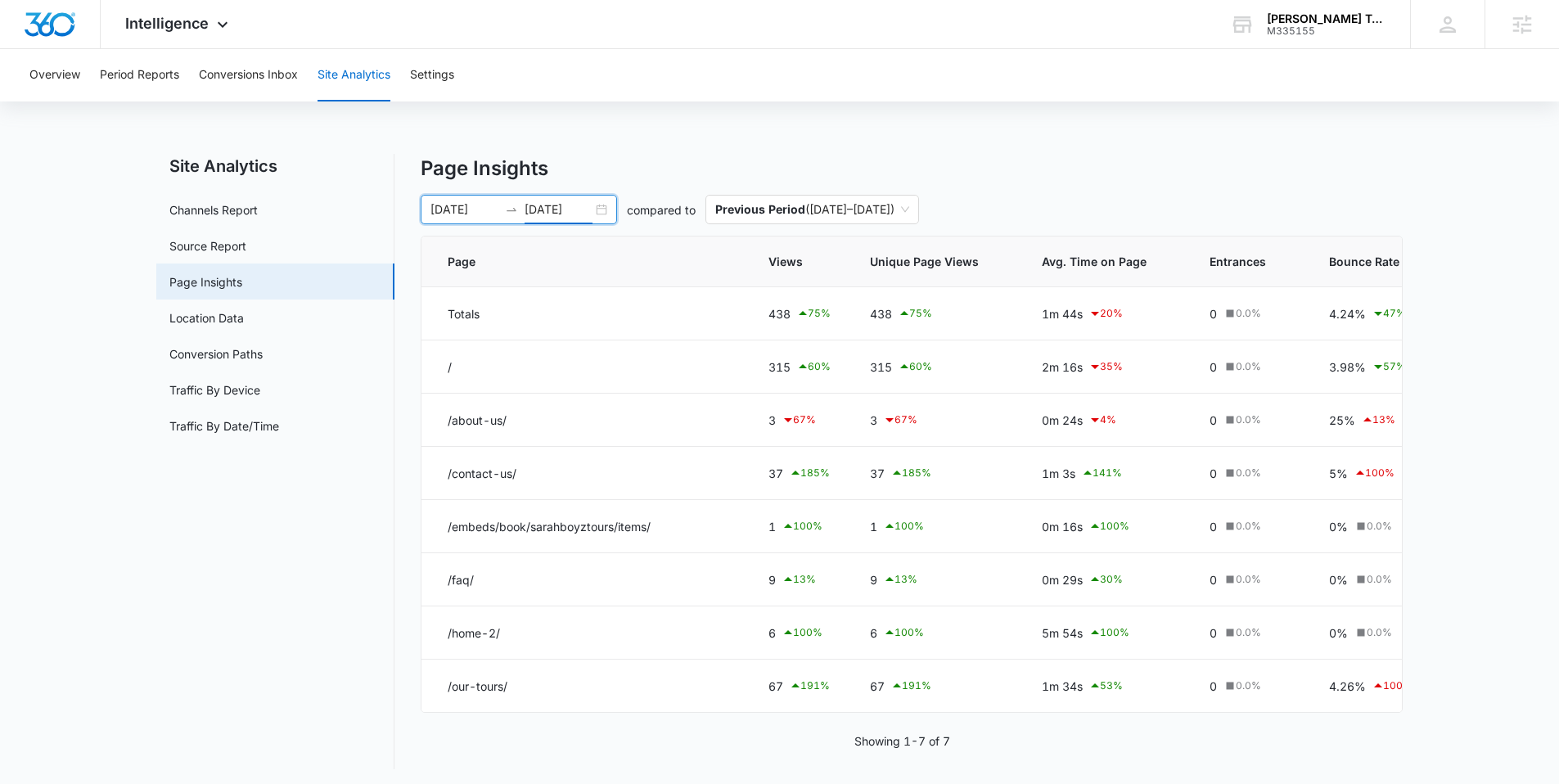
click at [591, 209] on input "[DATE]" at bounding box center [558, 210] width 68 height 18
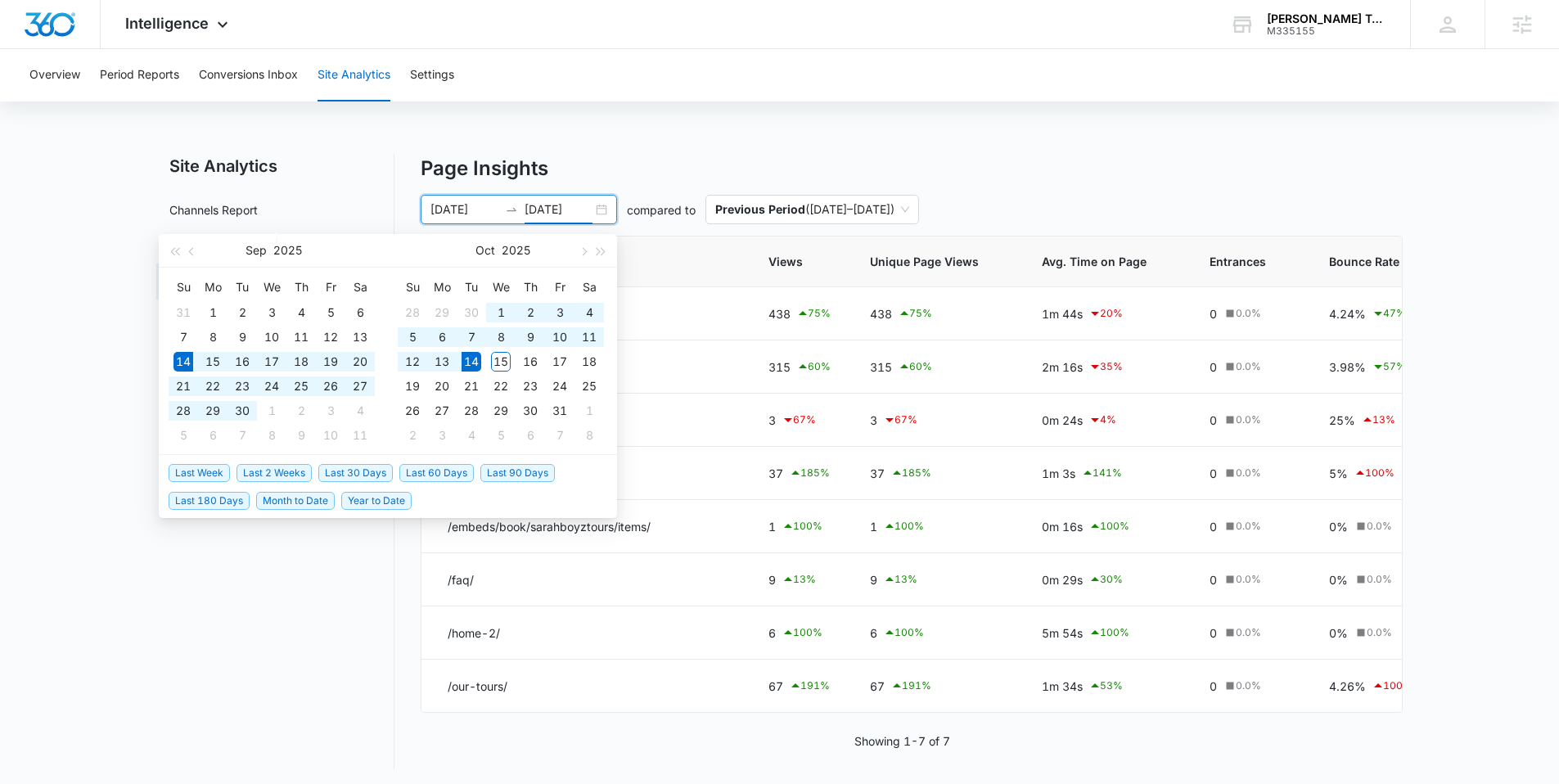
type input "[DATE]"
click at [362, 468] on span "Last 30 Days" at bounding box center [355, 473] width 74 height 18
